Goal: Register for event/course

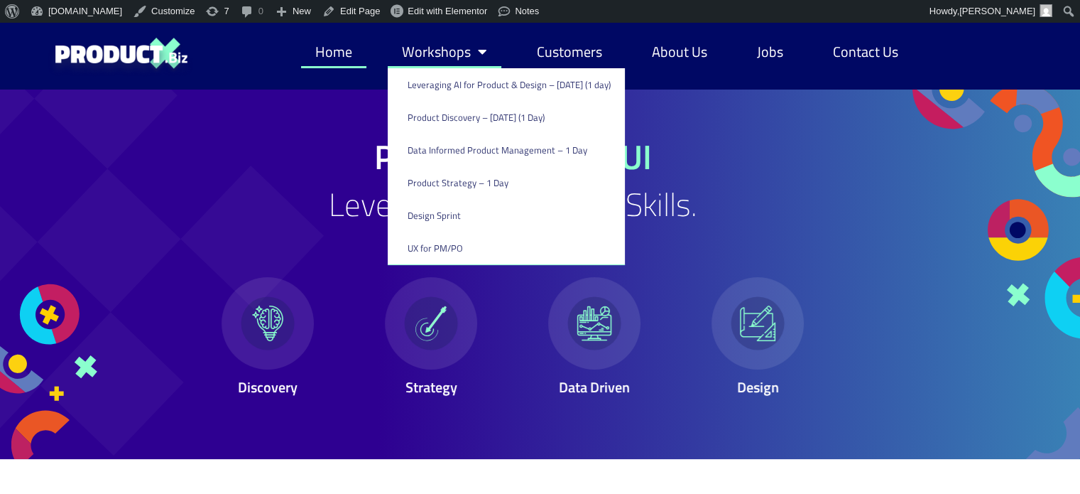
click at [427, 54] on link "Workshops" at bounding box center [445, 52] width 114 height 33
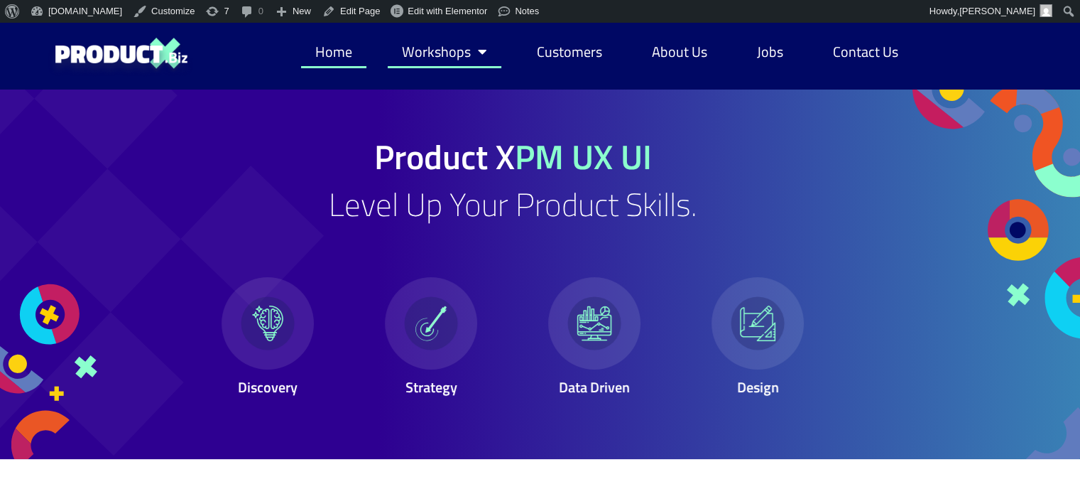
click at [427, 54] on link "Workshops" at bounding box center [445, 52] width 114 height 33
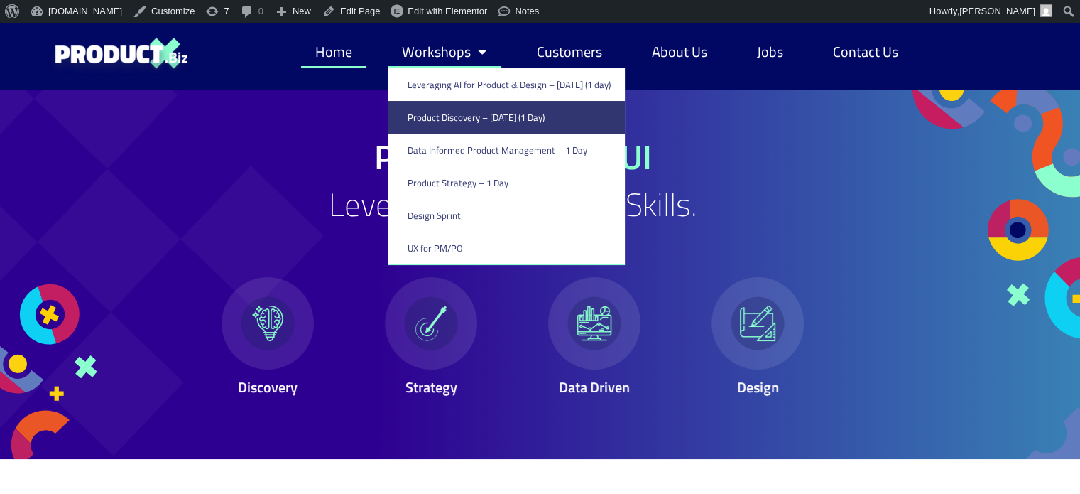
click at [424, 114] on link "Product Discovery​ – [DATE] (1 Day)" at bounding box center [506, 117] width 237 height 33
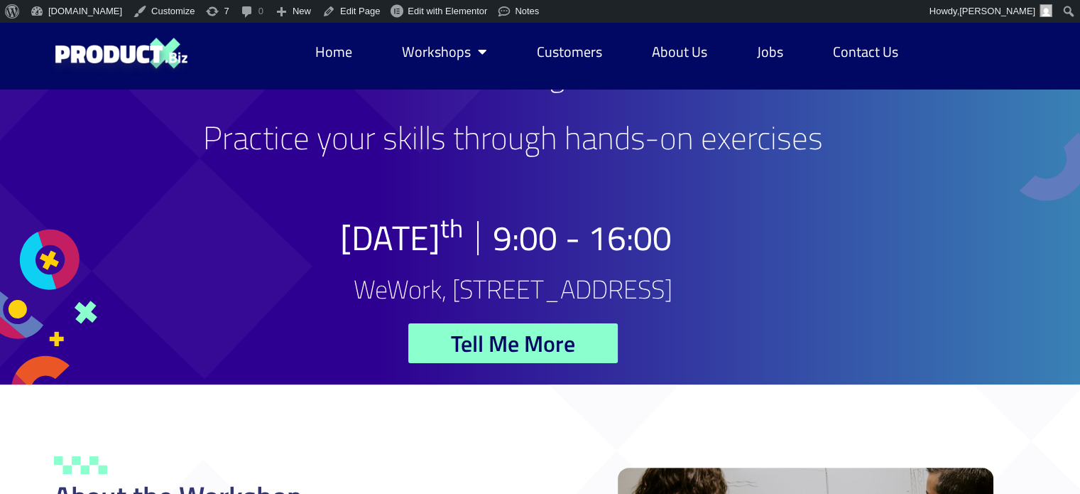
scroll to position [276, 0]
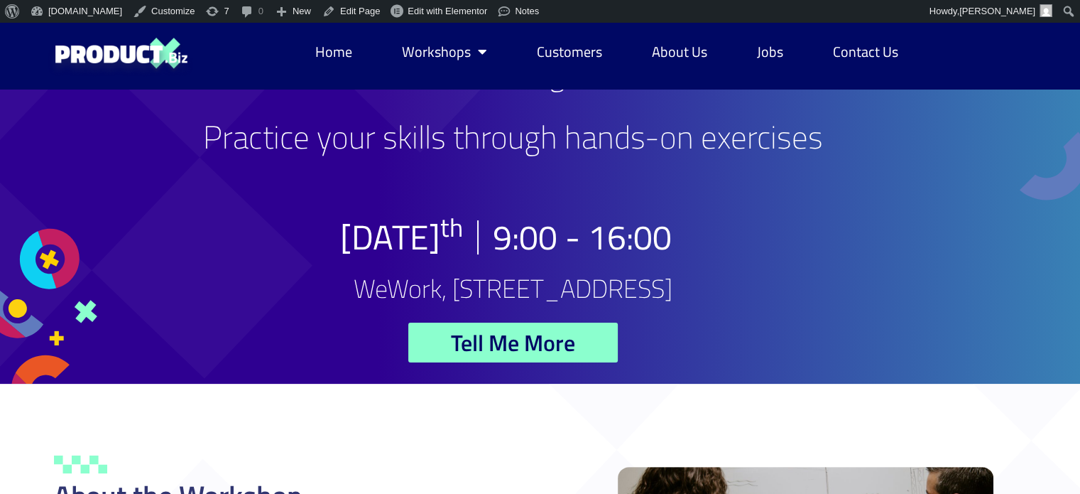
click at [453, 345] on span "Tell Me More" at bounding box center [513, 342] width 124 height 23
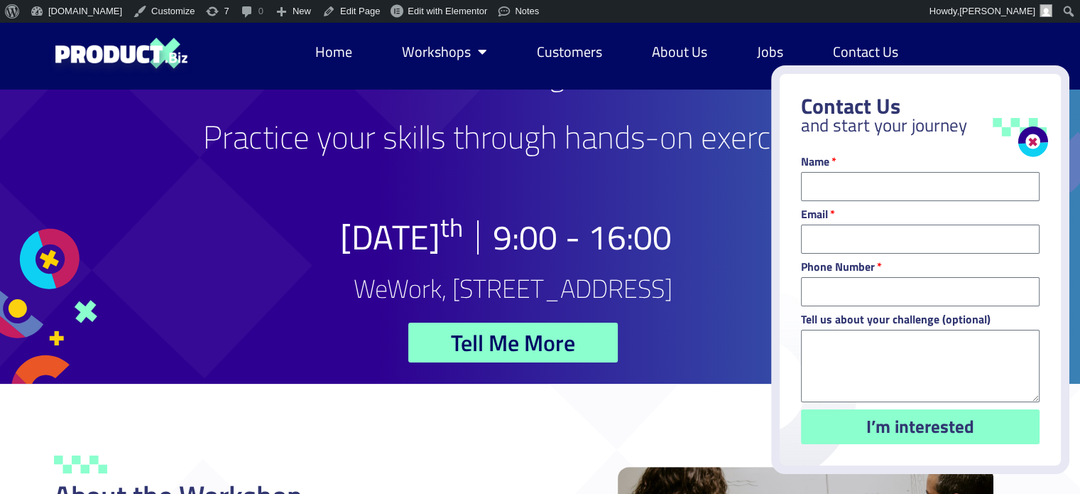
click at [1035, 150] on link "Close" at bounding box center [1027, 136] width 50 height 50
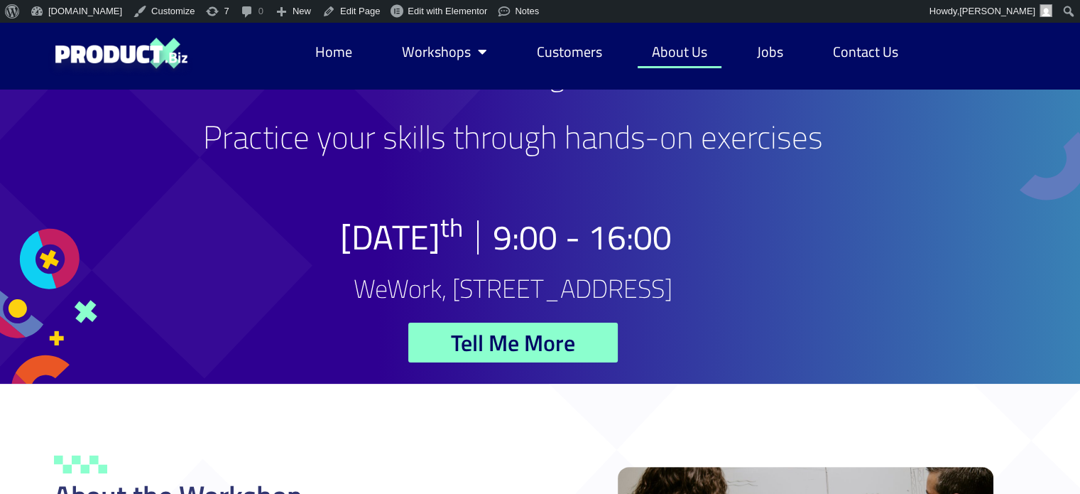
click at [671, 60] on link "About Us" at bounding box center [680, 52] width 84 height 33
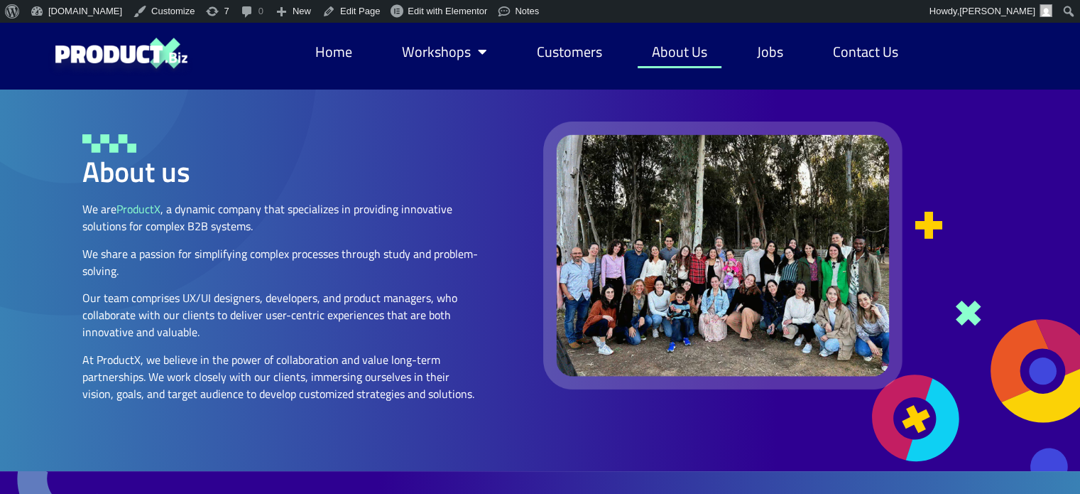
scroll to position [11, 0]
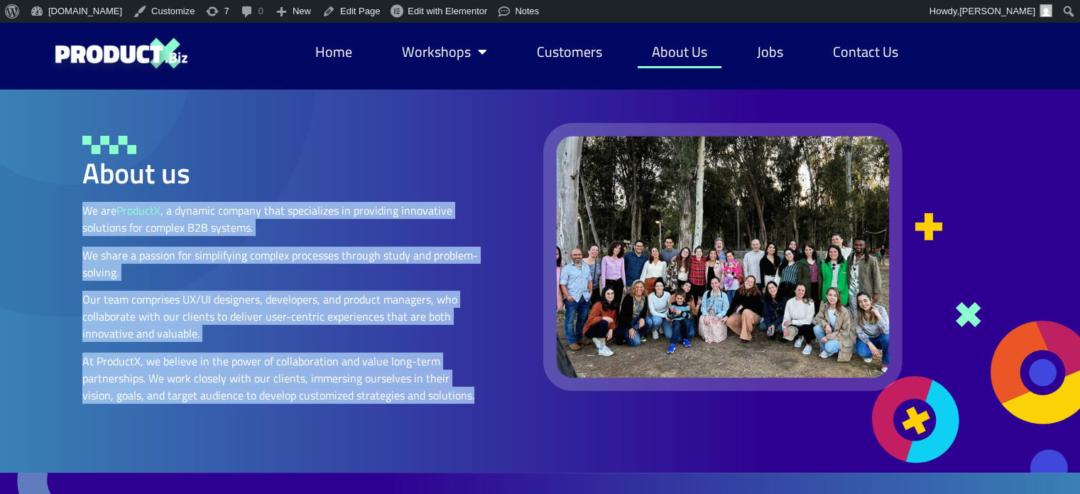
drag, startPoint x: 85, startPoint y: 207, endPoint x: 469, endPoint y: 388, distance: 425.0
click at [469, 388] on div "We are ProductX , a dynamic company that specializes in providing innovative so…" at bounding box center [281, 308] width 398 height 212
copy div "We are ProductX , a dynamic company that specializes in providing innovative so…"
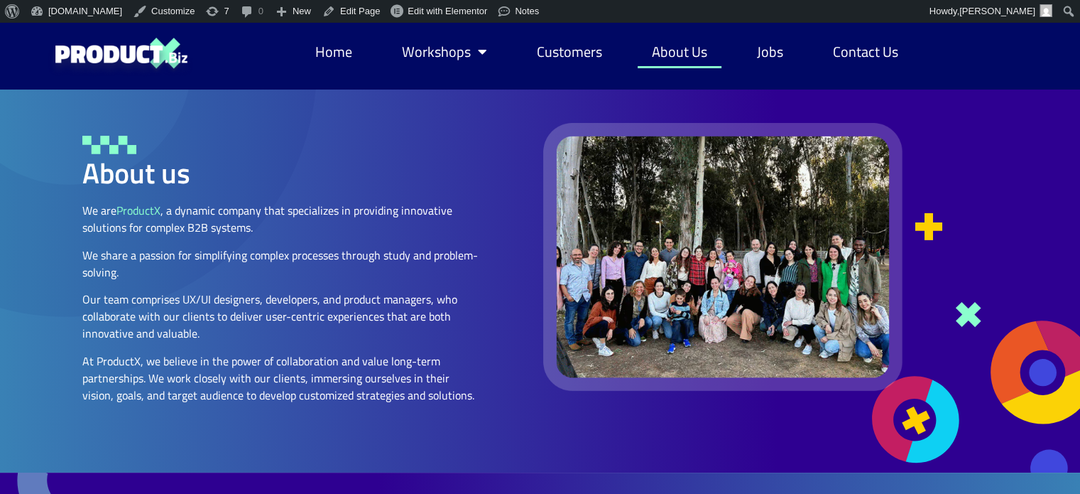
click at [392, 145] on div at bounding box center [281, 147] width 398 height 23
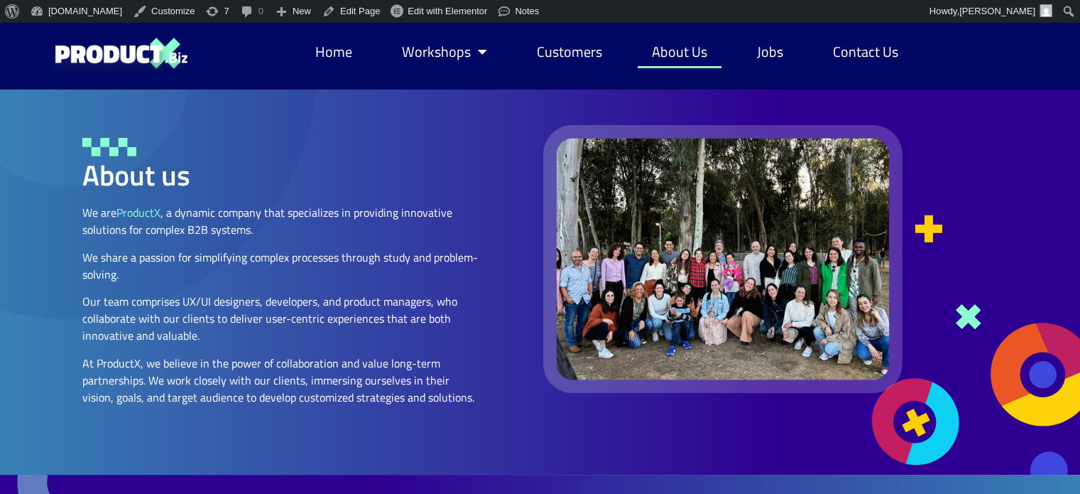
scroll to position [0, 0]
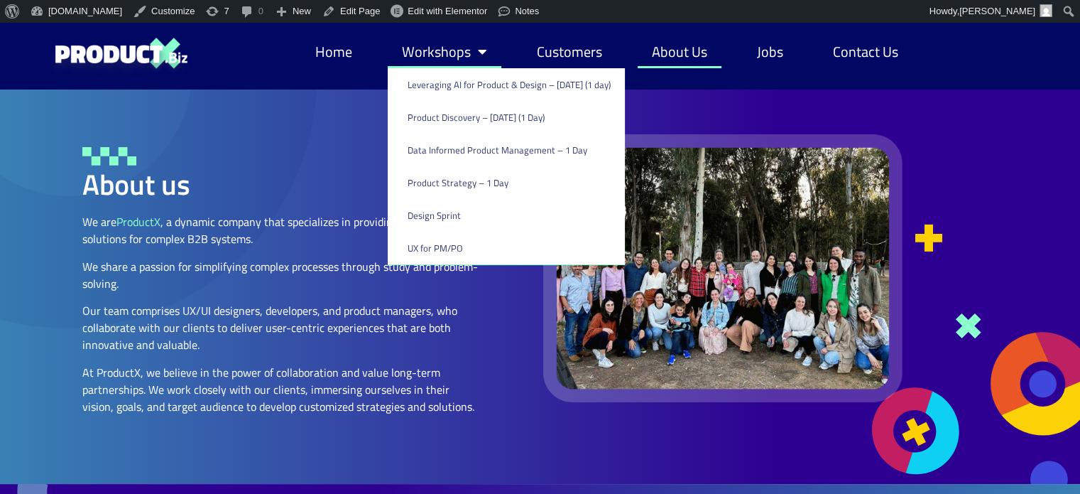
click at [425, 40] on link "Workshops" at bounding box center [445, 52] width 114 height 33
click at [427, 56] on link "Workshops" at bounding box center [445, 52] width 114 height 33
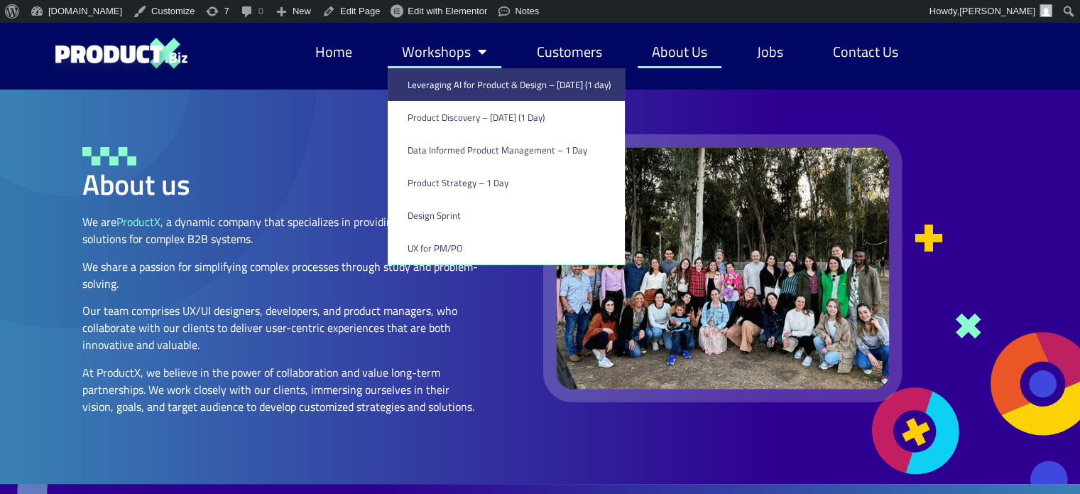
click at [438, 89] on link "Leveraging AI for Product & Design – [DATE] (1 day)" at bounding box center [506, 84] width 237 height 33
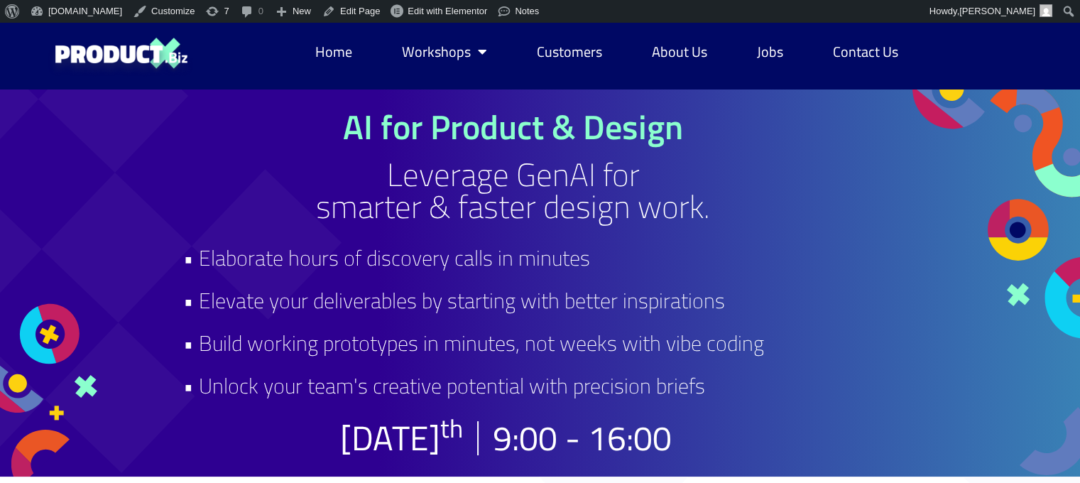
click at [395, 128] on h1 "AI for Product & Design" at bounding box center [513, 127] width 660 height 34
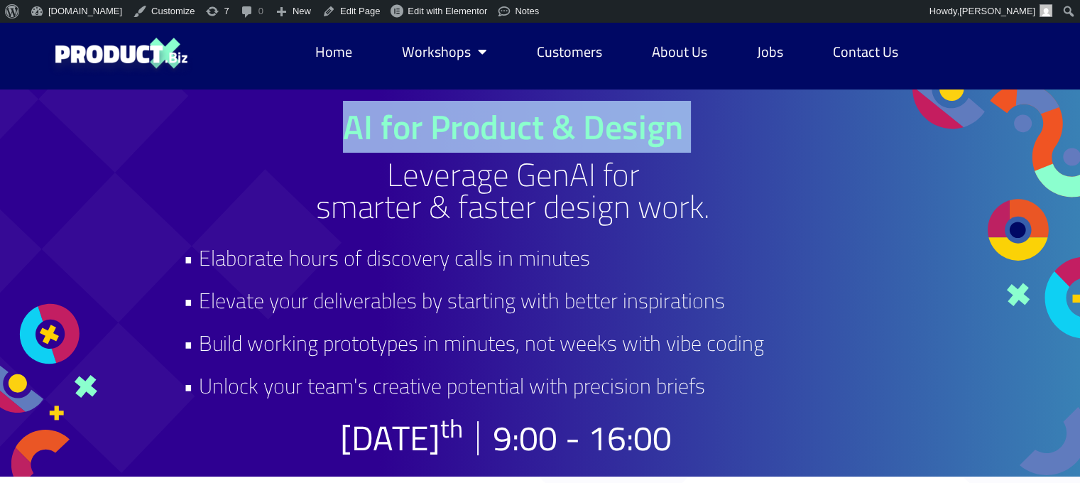
click at [395, 128] on h1 "AI for Product & Design" at bounding box center [513, 127] width 660 height 34
copy div "AI for Product & Design"
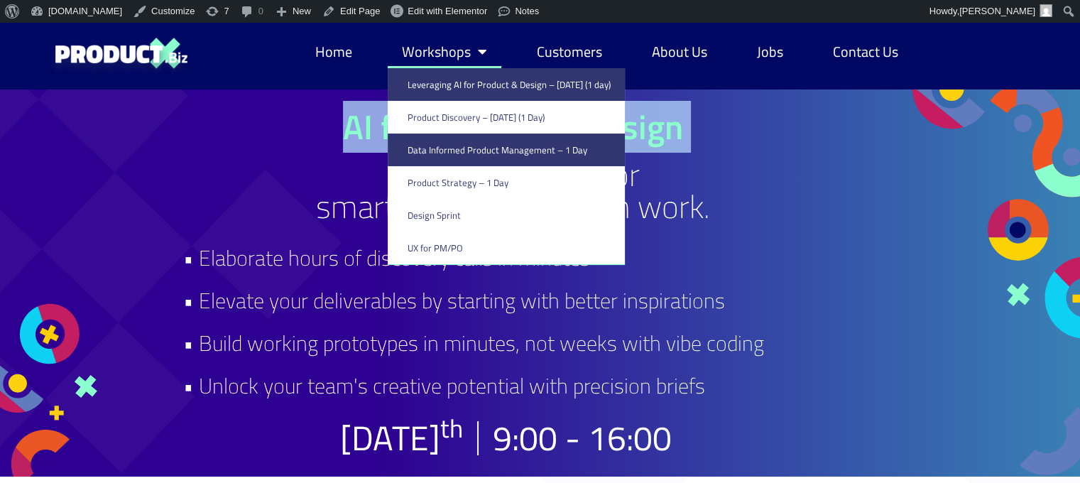
click at [439, 156] on link "Data Informed Product Management – 1 Day" at bounding box center [506, 150] width 237 height 33
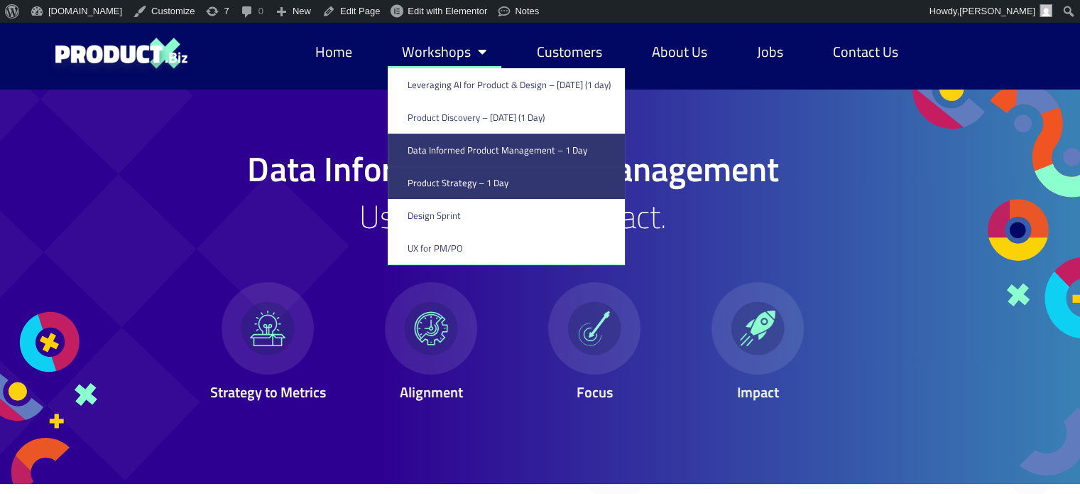
click at [451, 180] on link "Product Strategy – 1 Day" at bounding box center [506, 182] width 237 height 33
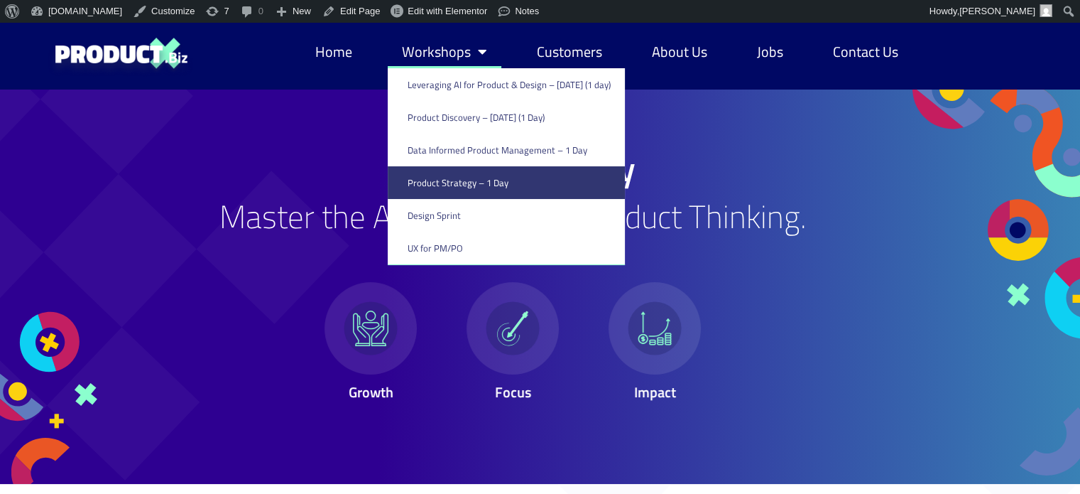
click at [447, 44] on link "Workshops" at bounding box center [445, 52] width 114 height 33
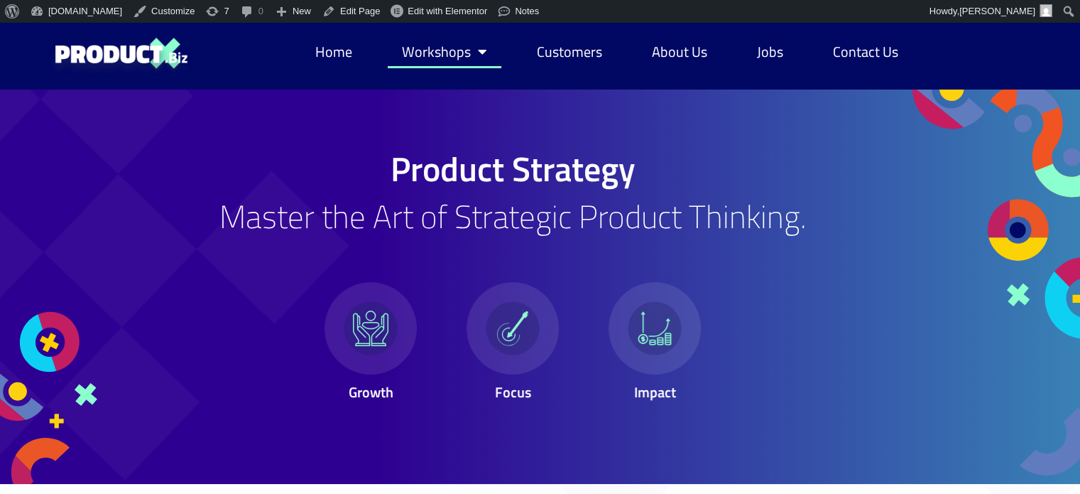
click at [447, 44] on link "Workshops" at bounding box center [445, 52] width 114 height 33
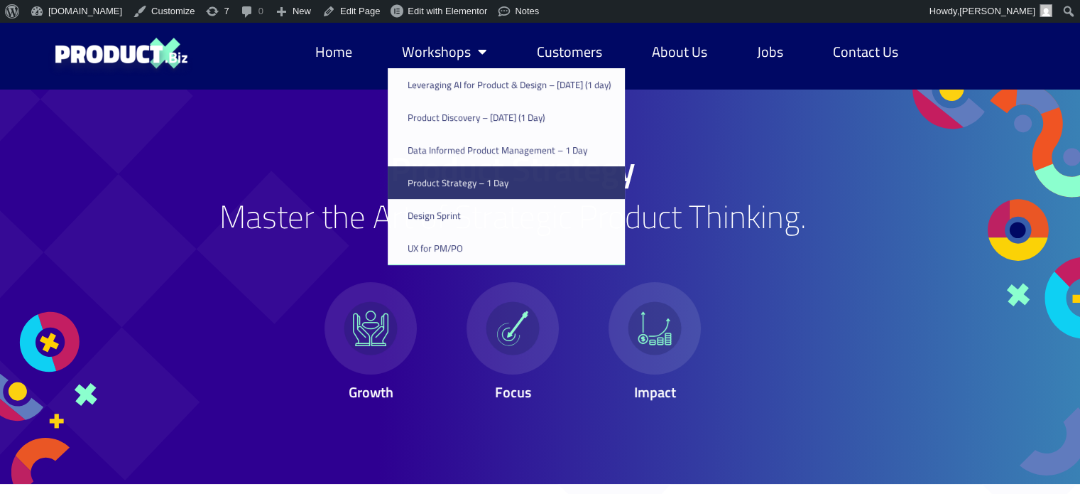
click at [366, 125] on div "Product Strategy Master the Art of Strategic Product Thinking. Growth Focus Imp…" at bounding box center [513, 286] width 702 height 395
click at [416, 53] on link "Workshops" at bounding box center [445, 52] width 114 height 33
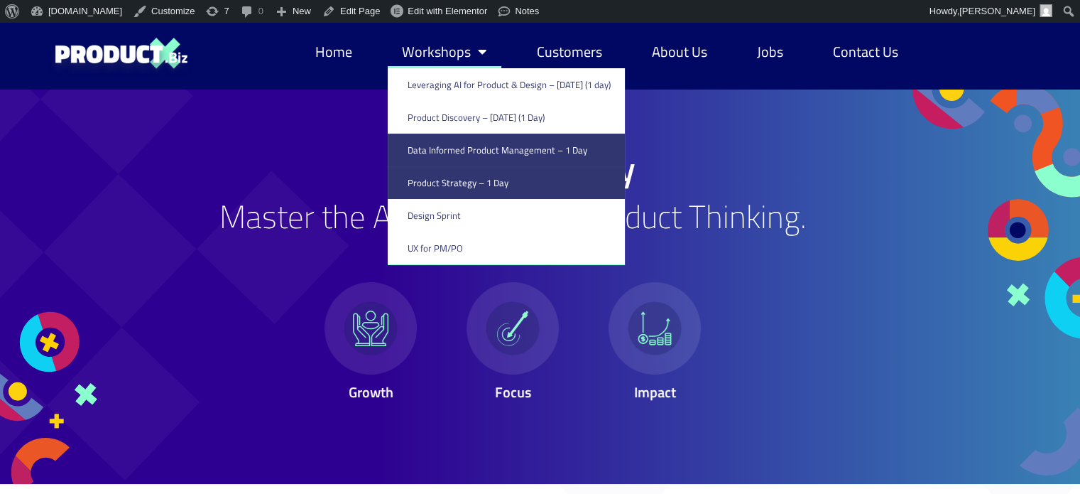
click at [441, 151] on link "Data Informed Product Management – 1 Day" at bounding box center [506, 150] width 237 height 33
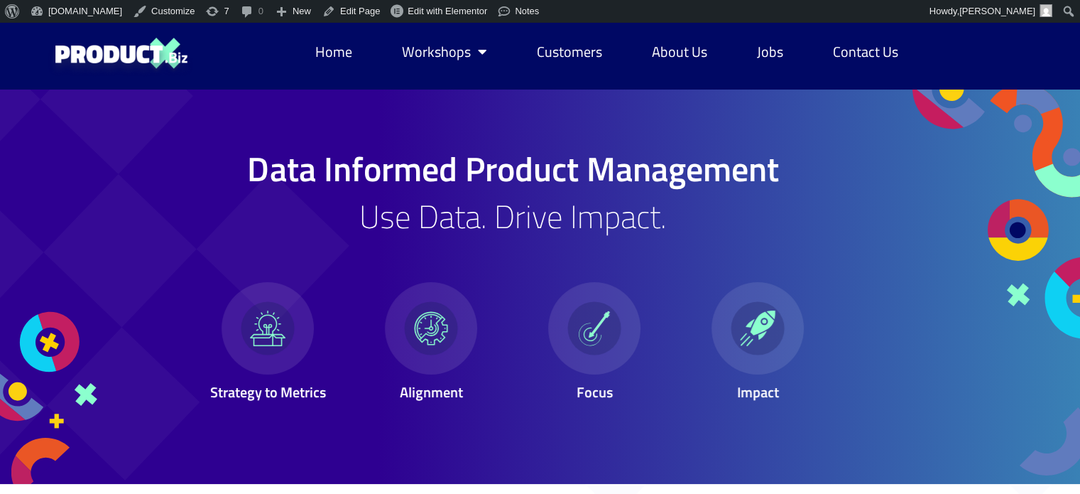
click at [444, 165] on h1 "Data Informed Product Management" at bounding box center [513, 169] width 660 height 34
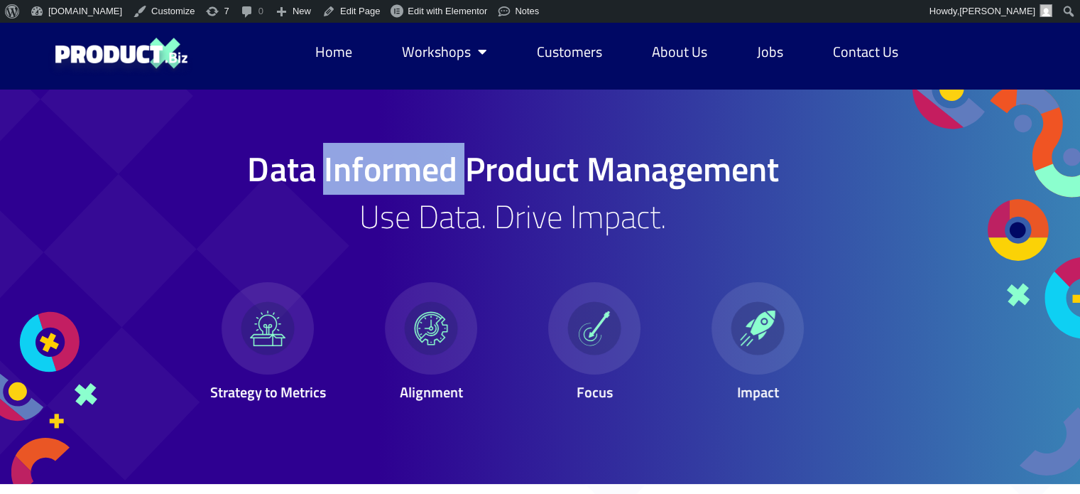
click at [444, 165] on h1 "Data Informed Product Management" at bounding box center [513, 169] width 660 height 34
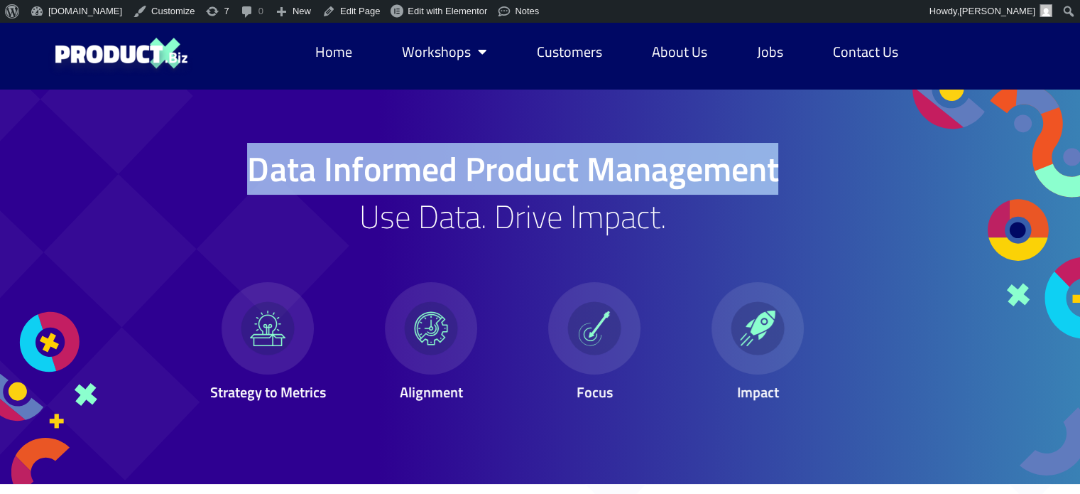
click at [444, 165] on h1 "Data Informed Product Management" at bounding box center [513, 169] width 660 height 34
copy div "Data Informed Product Management"
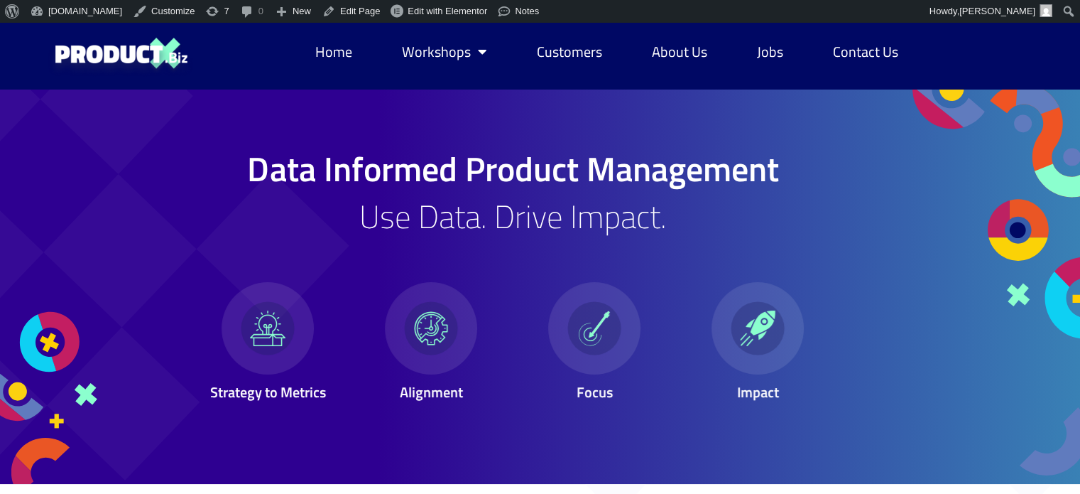
click at [770, 240] on div "Data Informed Product Management Use Data. Drive Impact. Strategy to Metrics Al…" at bounding box center [513, 286] width 702 height 395
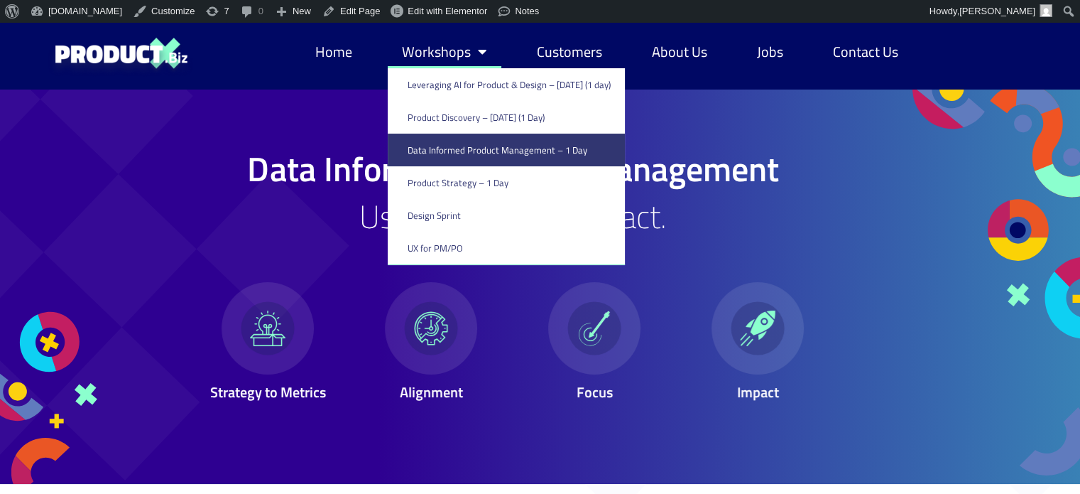
click at [452, 46] on link "Workshops" at bounding box center [445, 52] width 114 height 33
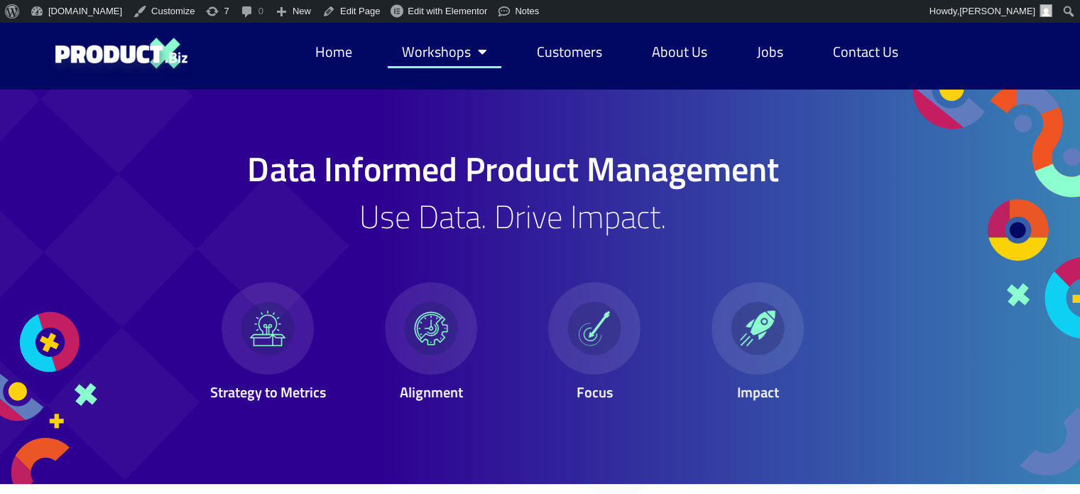
click at [449, 45] on link "Workshops" at bounding box center [445, 52] width 114 height 33
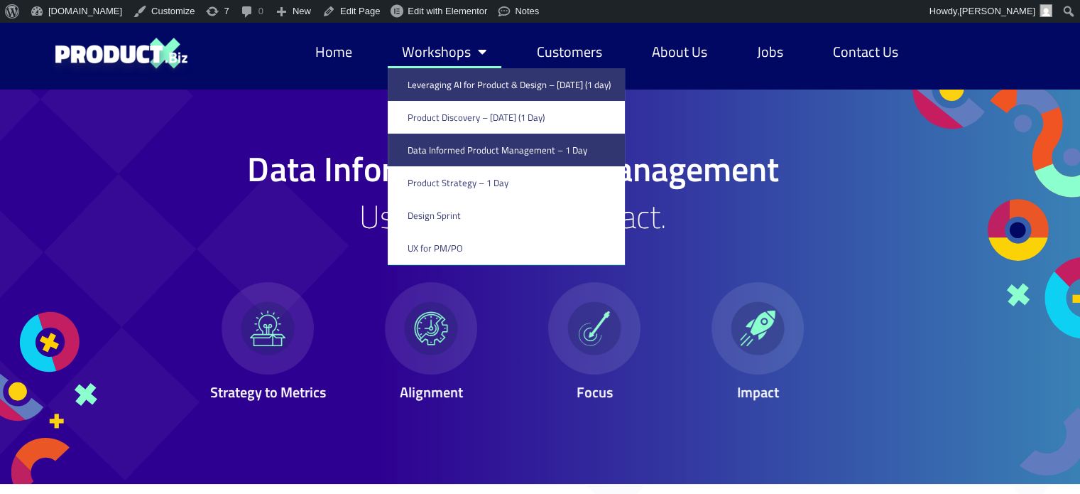
click at [449, 83] on link "Leveraging AI for Product & Design – [DATE] (1 day)" at bounding box center [506, 84] width 237 height 33
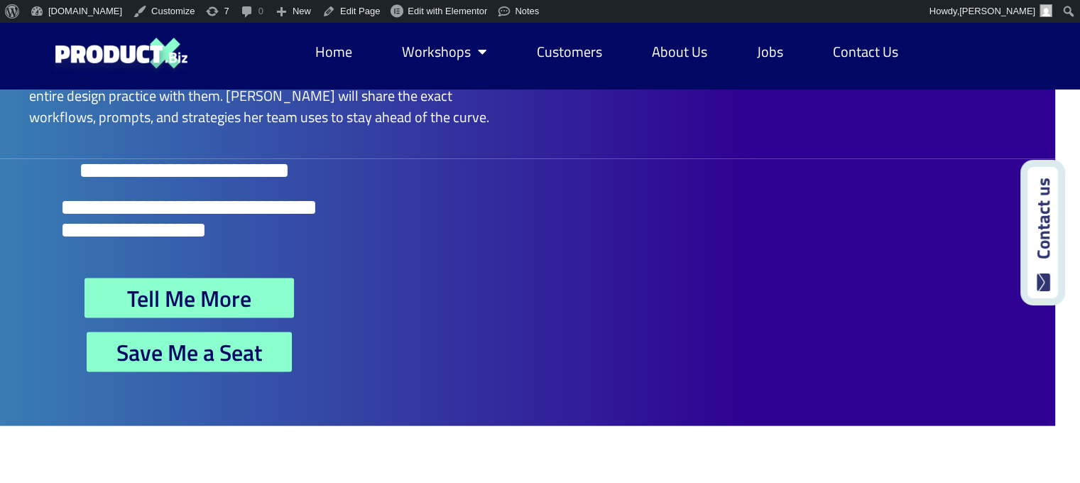
scroll to position [2905, 25]
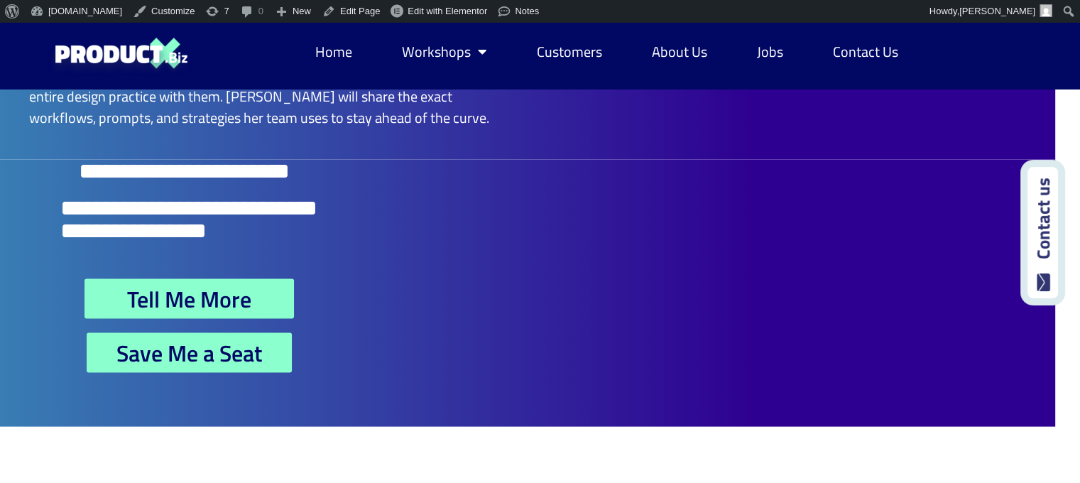
click at [273, 279] on link "Tell Me More" at bounding box center [189, 299] width 209 height 40
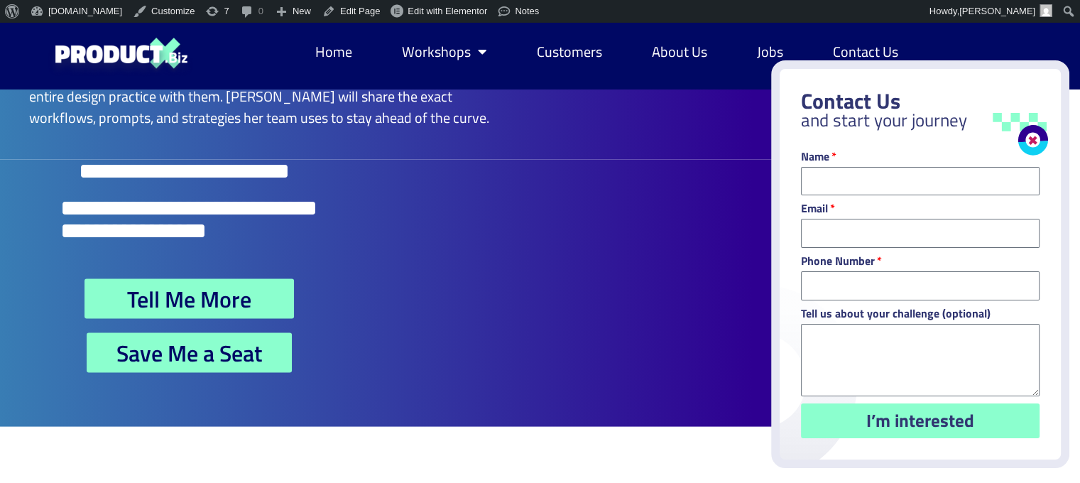
click at [1034, 129] on link "Close" at bounding box center [1027, 134] width 50 height 50
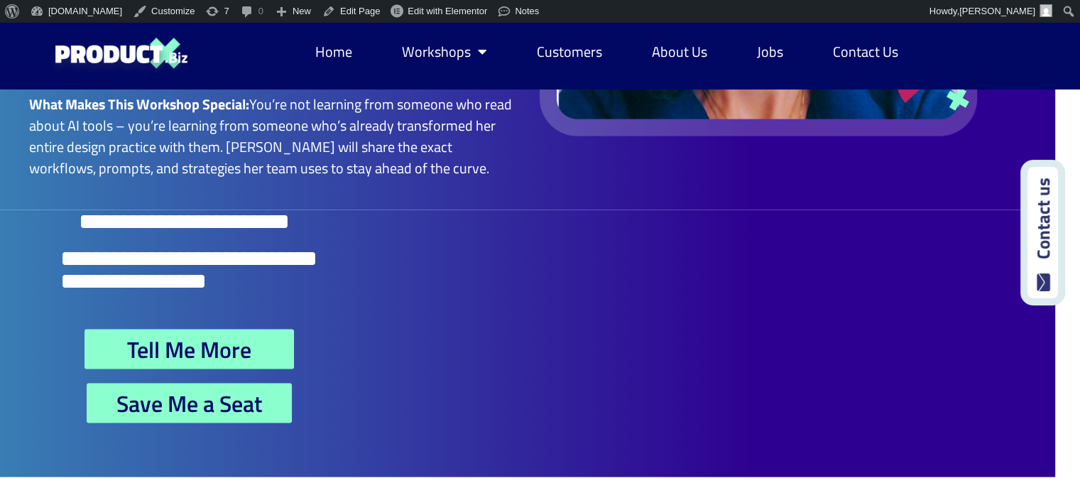
scroll to position [2838, 25]
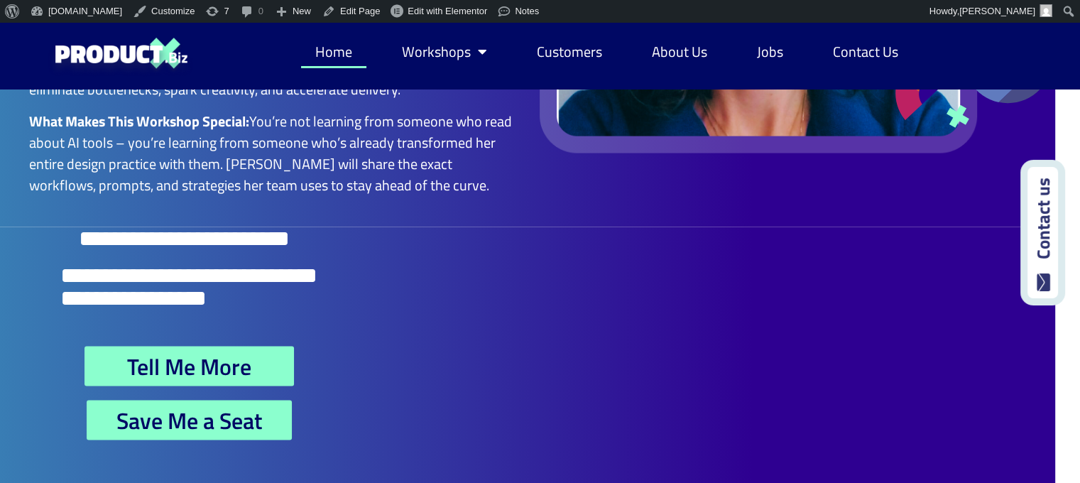
click at [335, 57] on link "Home" at bounding box center [333, 52] width 65 height 33
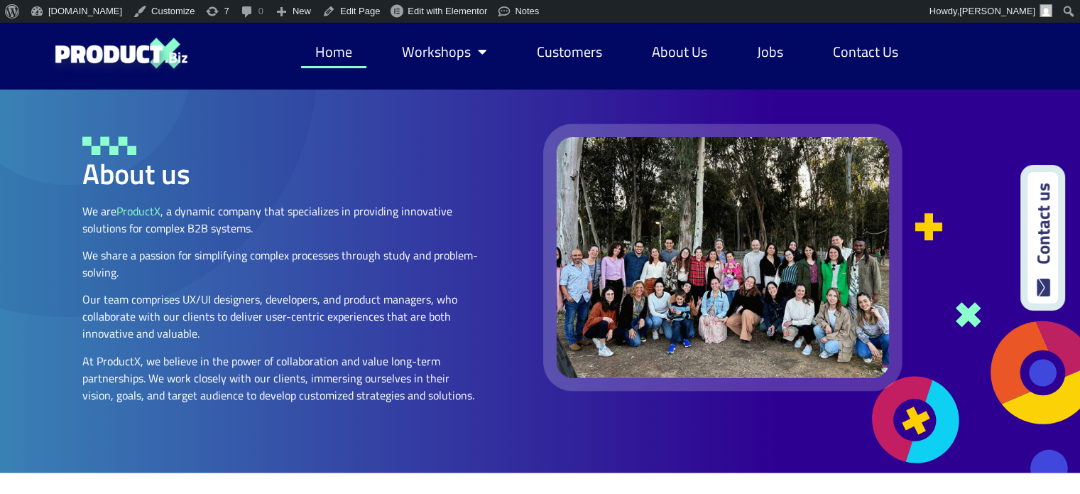
scroll to position [1649, 0]
